Goal: Task Accomplishment & Management: Complete application form

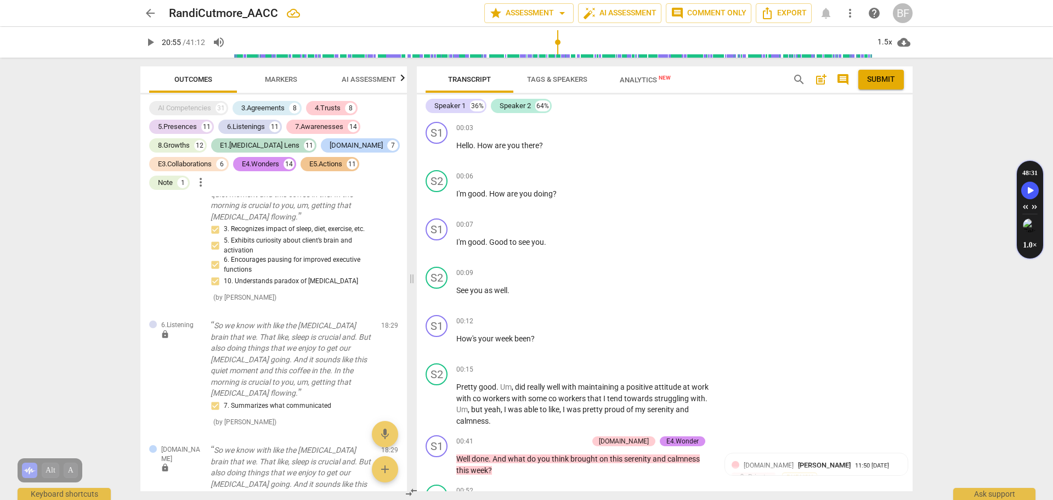
click at [819, 80] on span "post_add" at bounding box center [820, 79] width 13 height 13
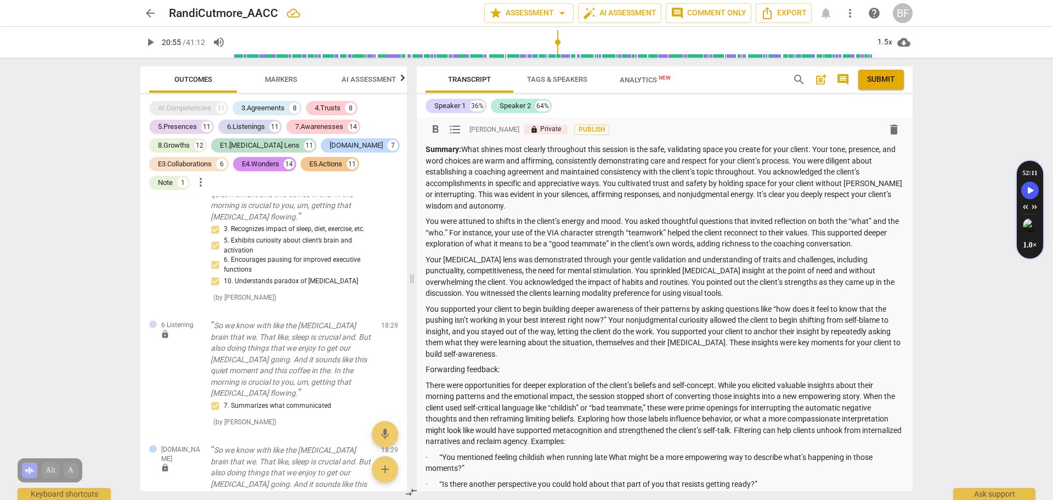
click at [722, 202] on p "Summary: What shines most clearly throughout this session is the safe, validati…" at bounding box center [664, 177] width 478 height 67
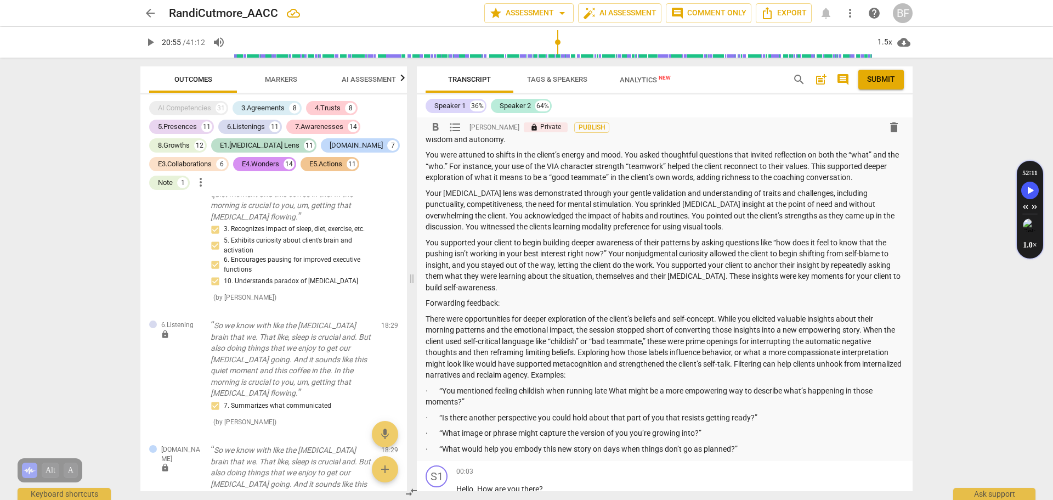
scroll to position [123, 0]
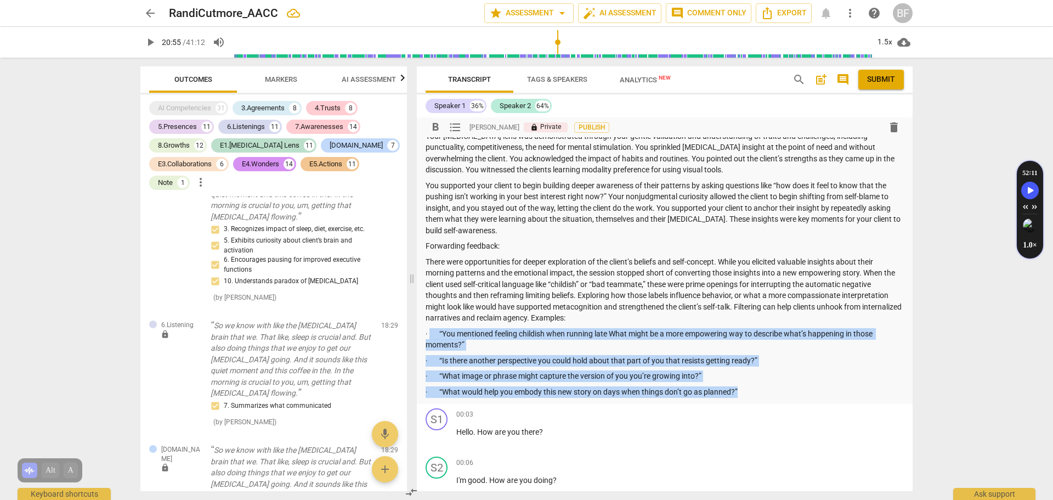
drag, startPoint x: 745, startPoint y: 390, endPoint x: 430, endPoint y: 330, distance: 320.4
click at [430, 330] on div "Summary: What shines most clearly throughout this session is the safe, validati…" at bounding box center [664, 208] width 478 height 377
click at [444, 330] on p "· “You mentioned feeling childish when running late What might be a more empowe…" at bounding box center [664, 339] width 478 height 22
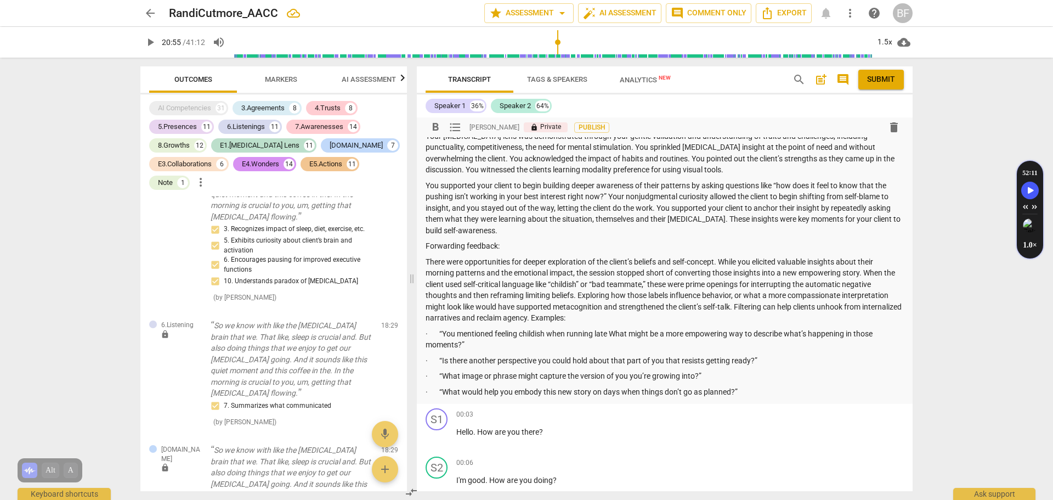
click at [494, 336] on p "· “You mentioned feeling childish when running late What might be a more empowe…" at bounding box center [664, 339] width 478 height 22
click at [443, 390] on p "· “What would help you embody this new story on days when things don’t go as pl…" at bounding box center [664, 392] width 478 height 12
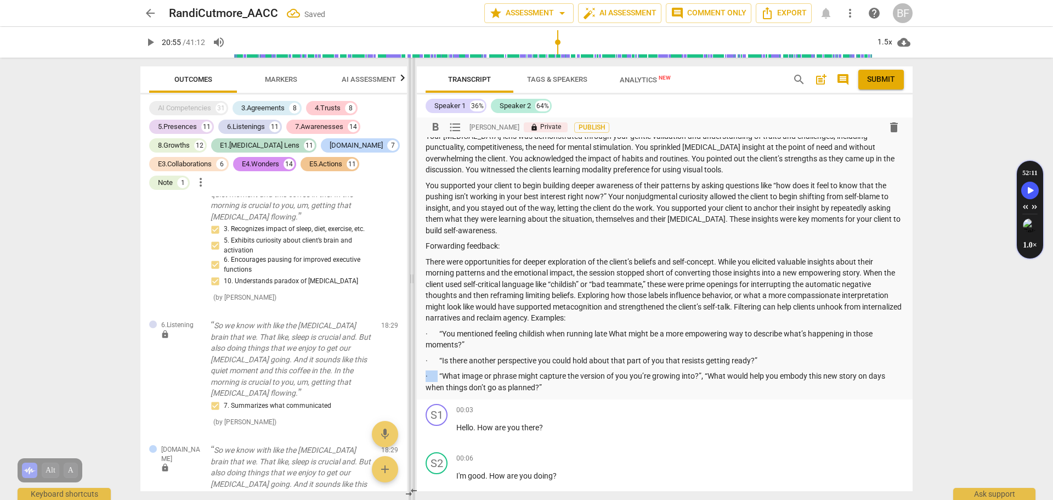
drag, startPoint x: 441, startPoint y: 372, endPoint x: 414, endPoint y: 376, distance: 27.8
click at [414, 376] on div "Outcomes Markers AI Assessment Scores AI Competencies 31 3.Agreements 8 4.Trust…" at bounding box center [527, 279] width 790 height 442
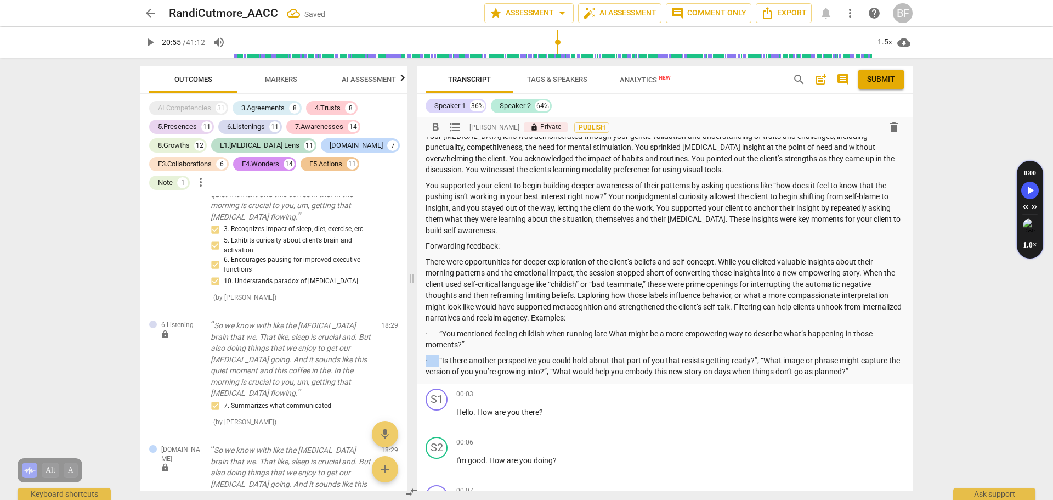
drag, startPoint x: 443, startPoint y: 360, endPoint x: 468, endPoint y: 343, distance: 30.7
click at [468, 343] on div "Summary: What shines most clearly throughout this session is the safe, validati…" at bounding box center [664, 198] width 478 height 357
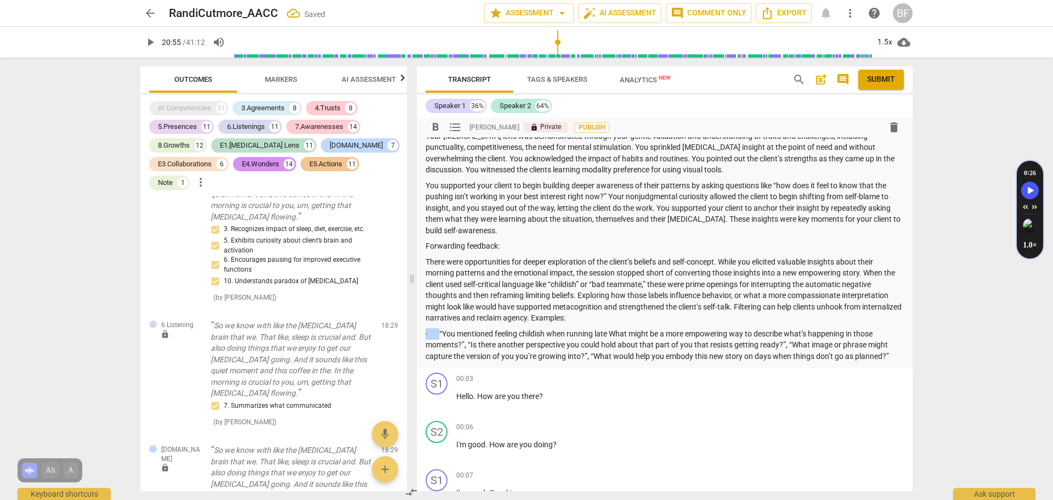
drag, startPoint x: 443, startPoint y: 332, endPoint x: 424, endPoint y: 334, distance: 19.3
click at [424, 334] on div "format_bold format_list_bulleted [PERSON_NAME] lock Private Publish delete Summ…" at bounding box center [665, 181] width 496 height 374
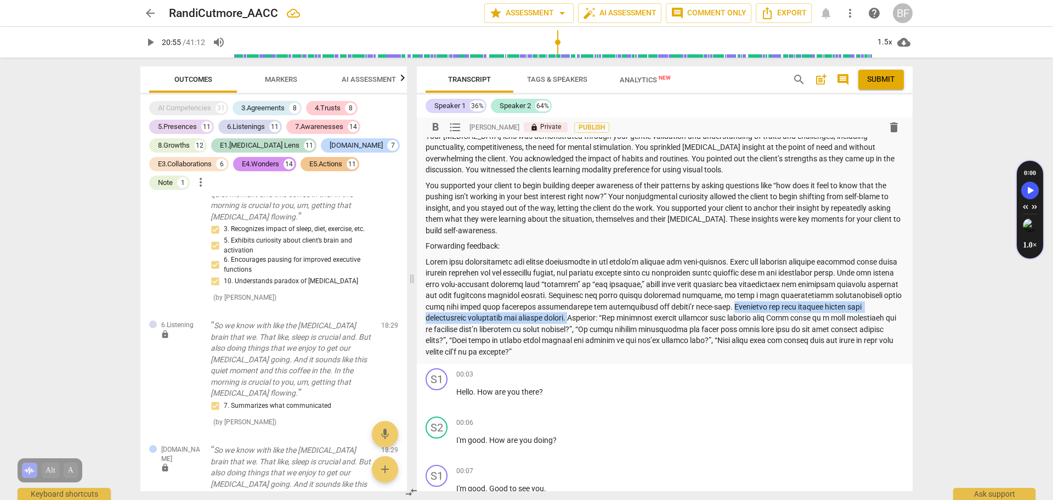
drag, startPoint x: 734, startPoint y: 305, endPoint x: 615, endPoint y: 306, distance: 119.0
click at [572, 316] on p at bounding box center [664, 306] width 478 height 101
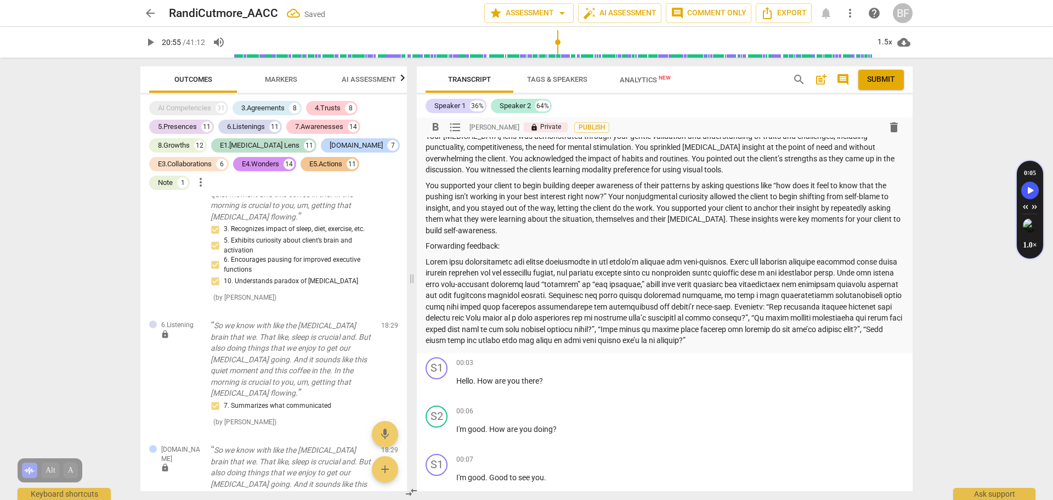
click at [768, 304] on p at bounding box center [664, 301] width 478 height 90
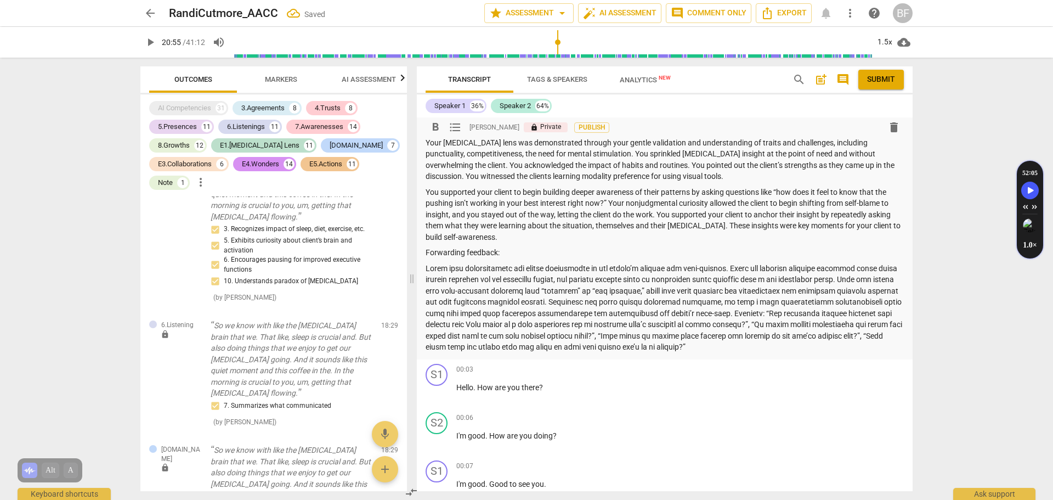
scroll to position [114, 0]
click at [777, 350] on p at bounding box center [664, 310] width 478 height 90
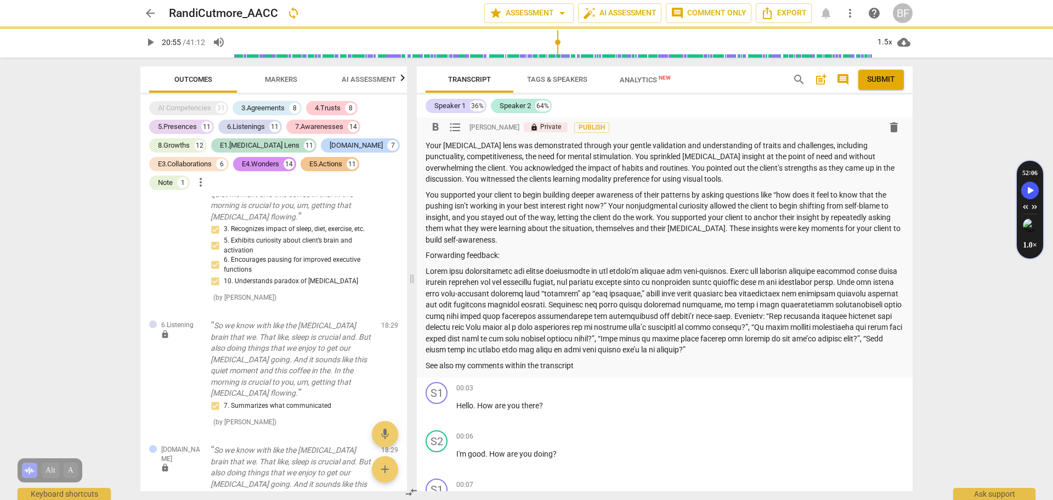
click at [788, 353] on p at bounding box center [664, 310] width 478 height 90
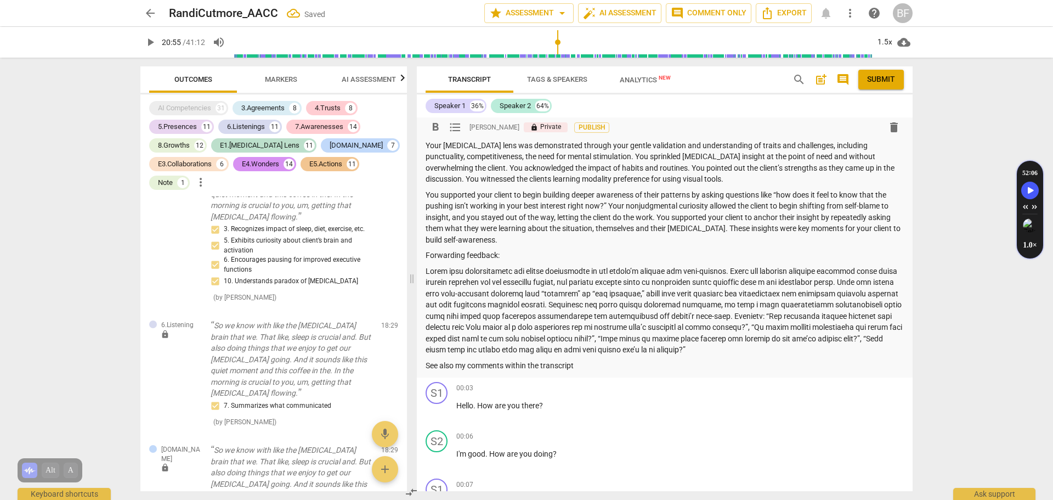
click at [485, 329] on p at bounding box center [664, 310] width 478 height 90
click at [548, 341] on p at bounding box center [664, 310] width 478 height 90
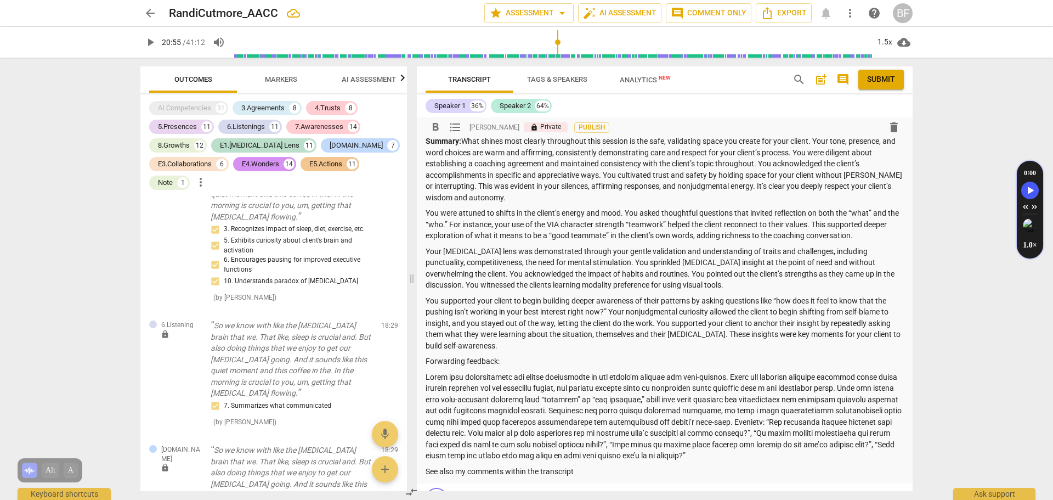
scroll to position [0, 0]
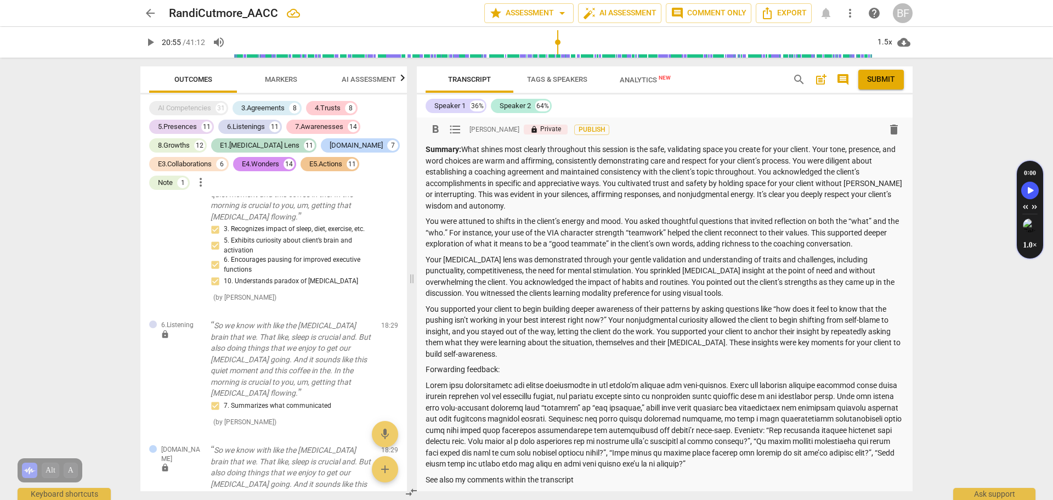
click at [467, 146] on p "Summary: What shines most clearly throughout this session is the safe, validati…" at bounding box center [664, 177] width 478 height 67
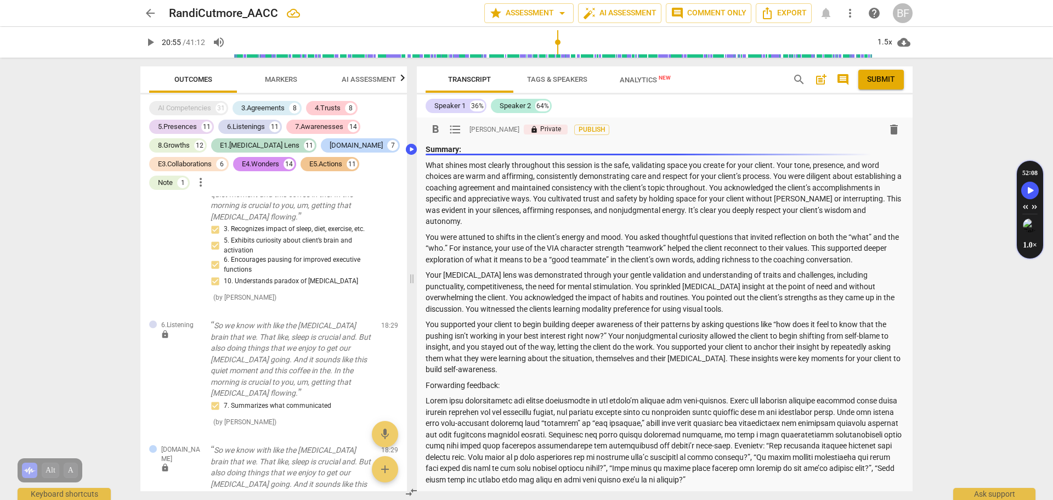
click at [535, 211] on p "What shines most clearly throughout this session is the safe, validating space …" at bounding box center [664, 193] width 478 height 67
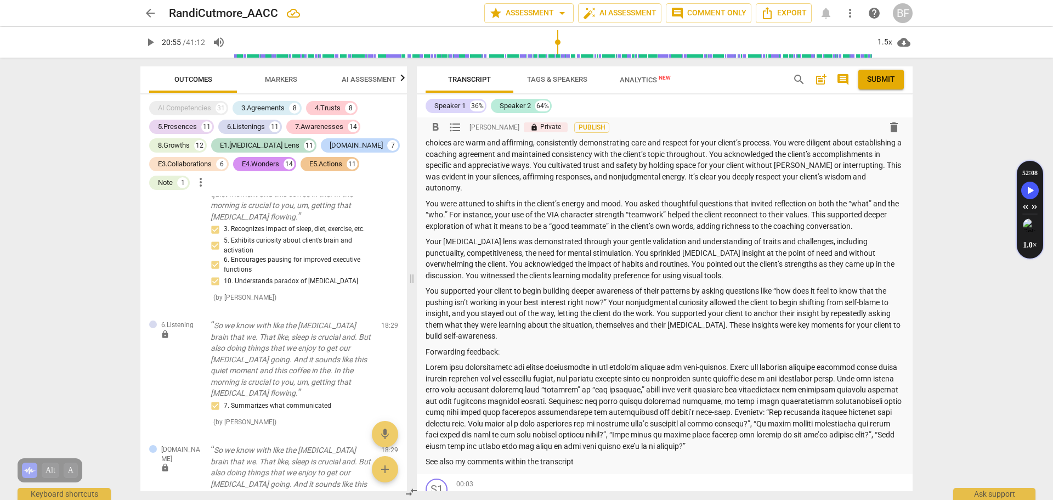
scroll to position [12, 0]
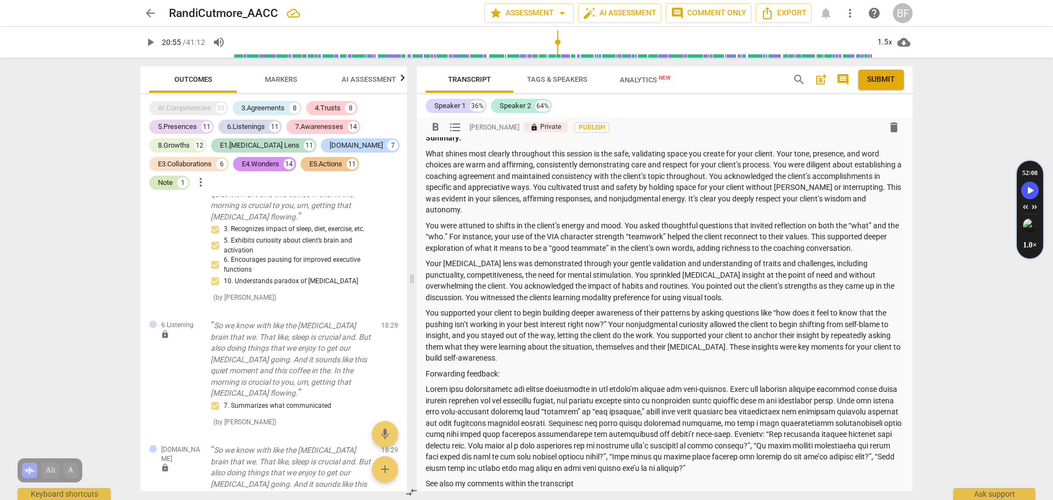
click at [160, 183] on div "Note" at bounding box center [165, 182] width 15 height 11
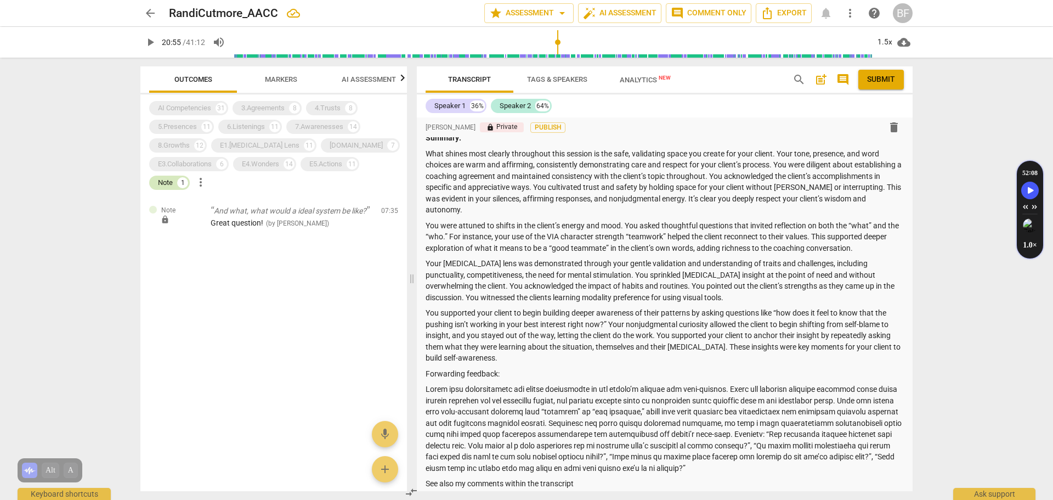
scroll to position [0, 0]
click at [160, 183] on div "Note" at bounding box center [165, 182] width 15 height 11
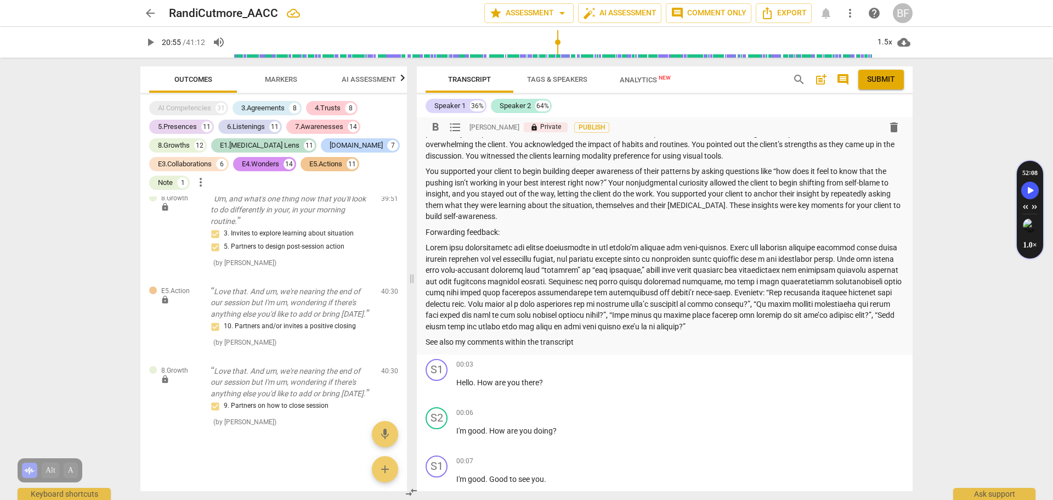
scroll to position [157, 0]
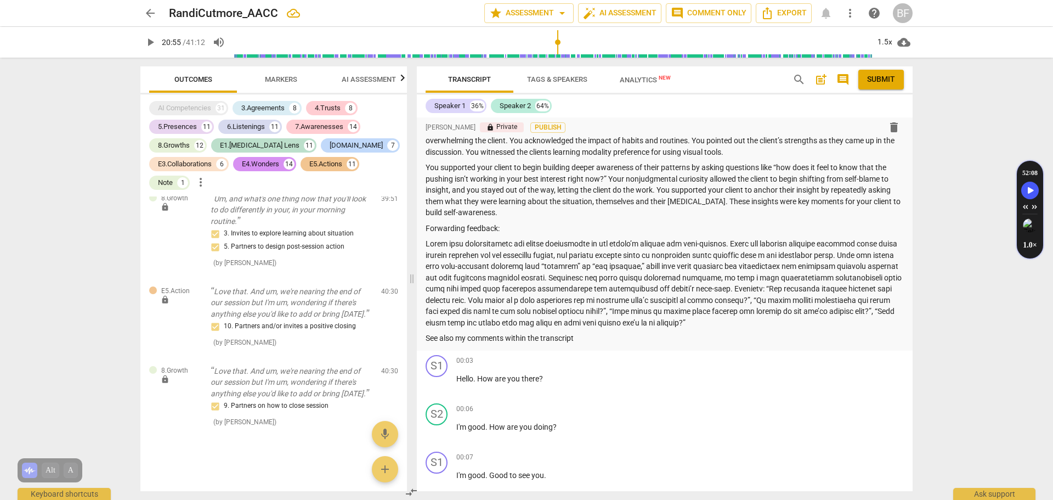
drag, startPoint x: 876, startPoint y: 75, endPoint x: 575, endPoint y: 48, distance: 302.8
click at [876, 75] on span "Submit" at bounding box center [881, 79] width 28 height 11
